Goal: Task Accomplishment & Management: Use online tool/utility

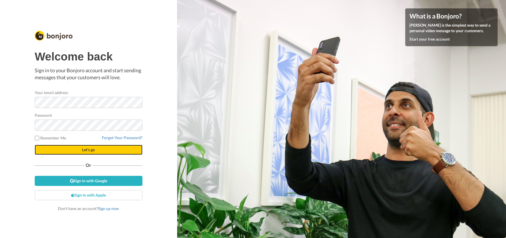
click at [111, 150] on button "Let's go" at bounding box center [89, 150] width 108 height 10
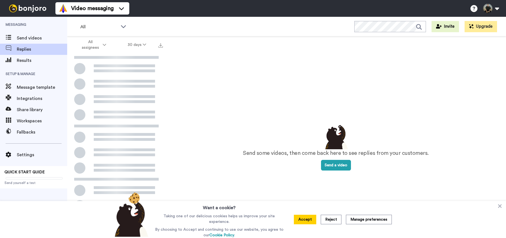
click at [330, 220] on button "Reject" at bounding box center [331, 220] width 21 height 10
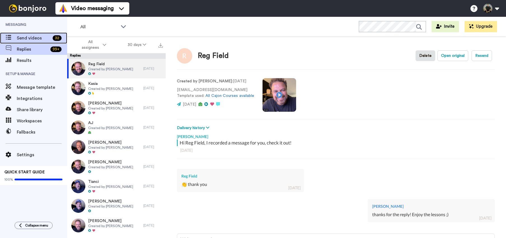
click at [23, 37] on span "Send videos" at bounding box center [34, 38] width 34 height 7
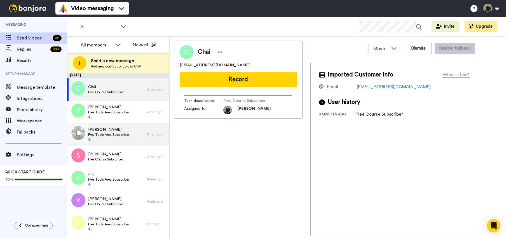
click at [117, 131] on span "[PERSON_NAME]" at bounding box center [108, 130] width 41 height 6
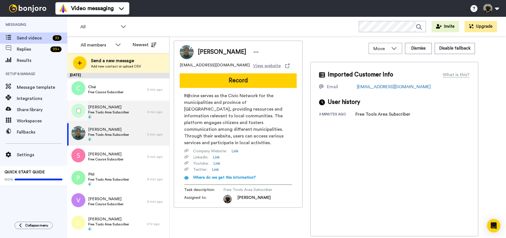
click at [120, 114] on span "Free Tools Area Subscriber" at bounding box center [108, 112] width 41 height 4
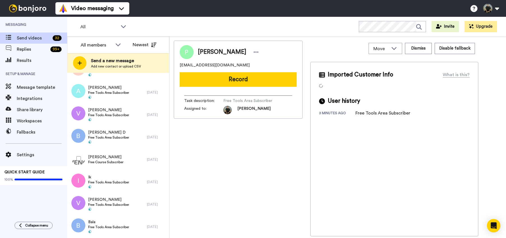
scroll to position [585, 0]
